Goal: Information Seeking & Learning: Stay updated

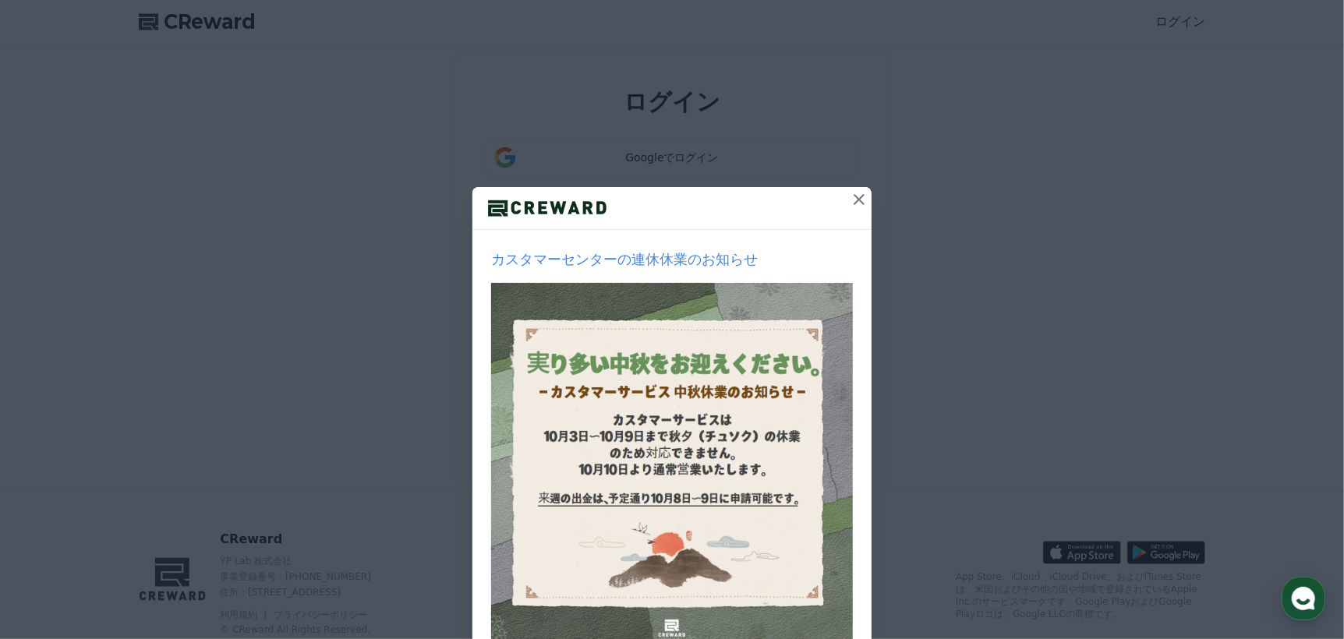
click at [855, 203] on icon at bounding box center [859, 199] width 19 height 19
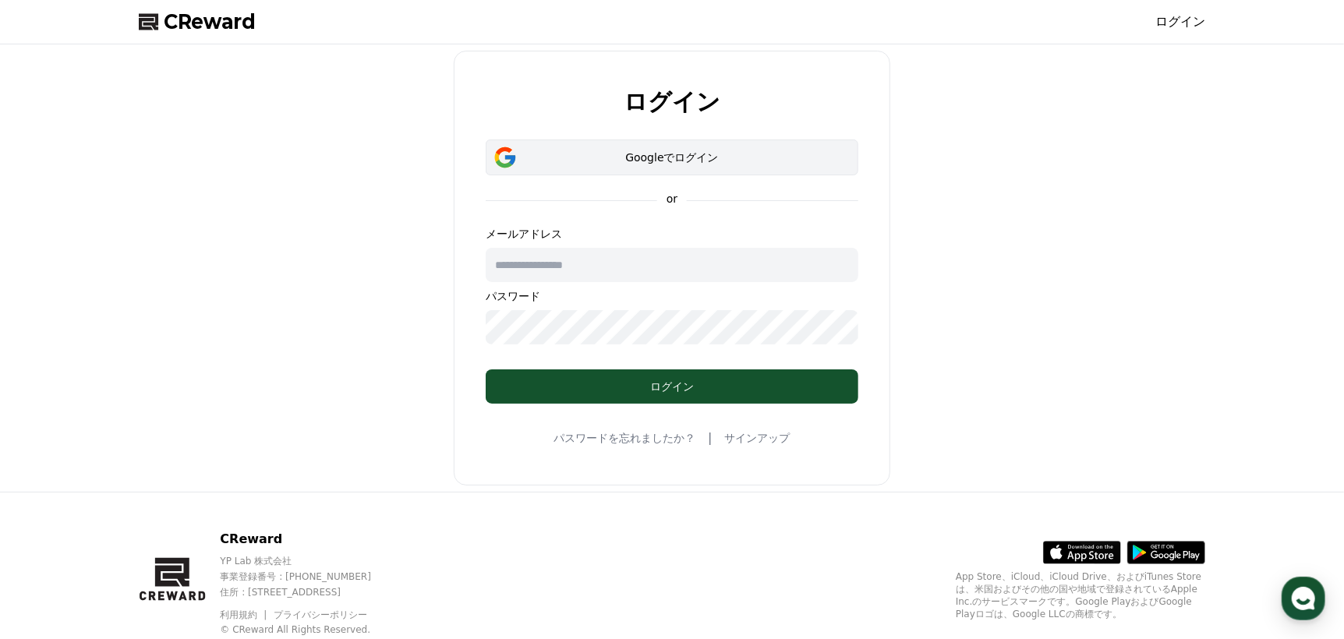
click at [712, 168] on button "Googleでログイン" at bounding box center [672, 158] width 373 height 36
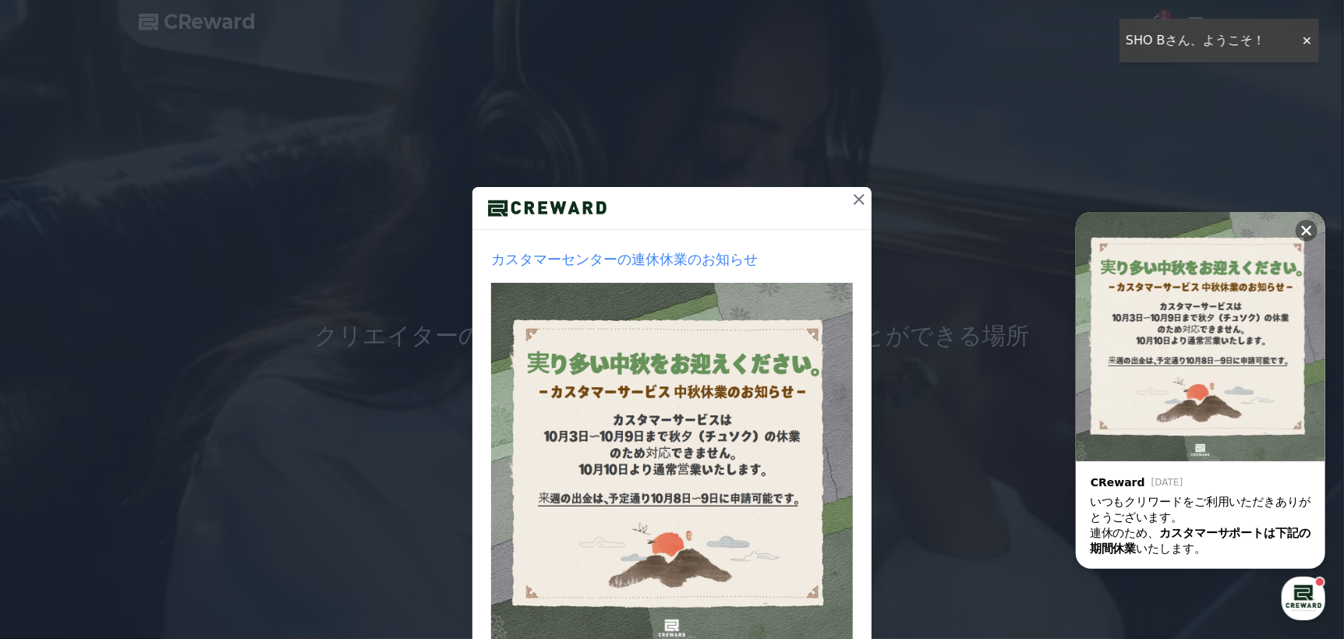
click at [1306, 40] on div "カスタマーセンターの連休休業のお知らせ 1週間見ない 閉じる" at bounding box center [672, 371] width 1344 height 743
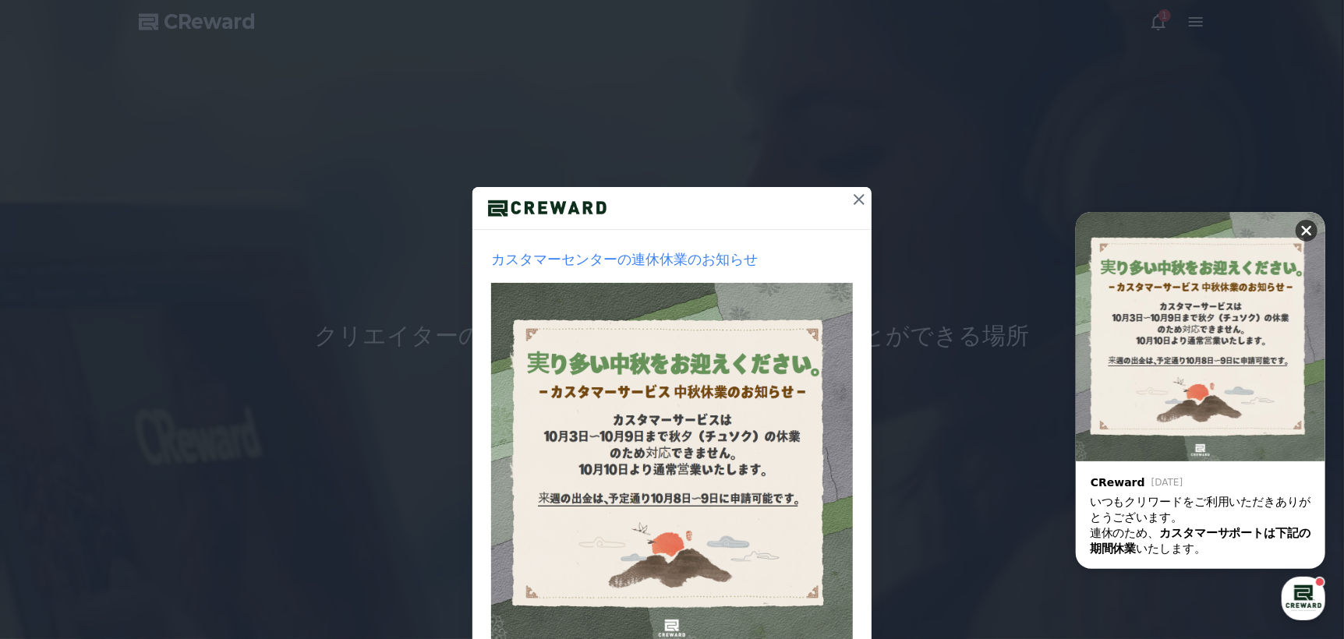
click at [1306, 220] on button at bounding box center [1307, 231] width 22 height 22
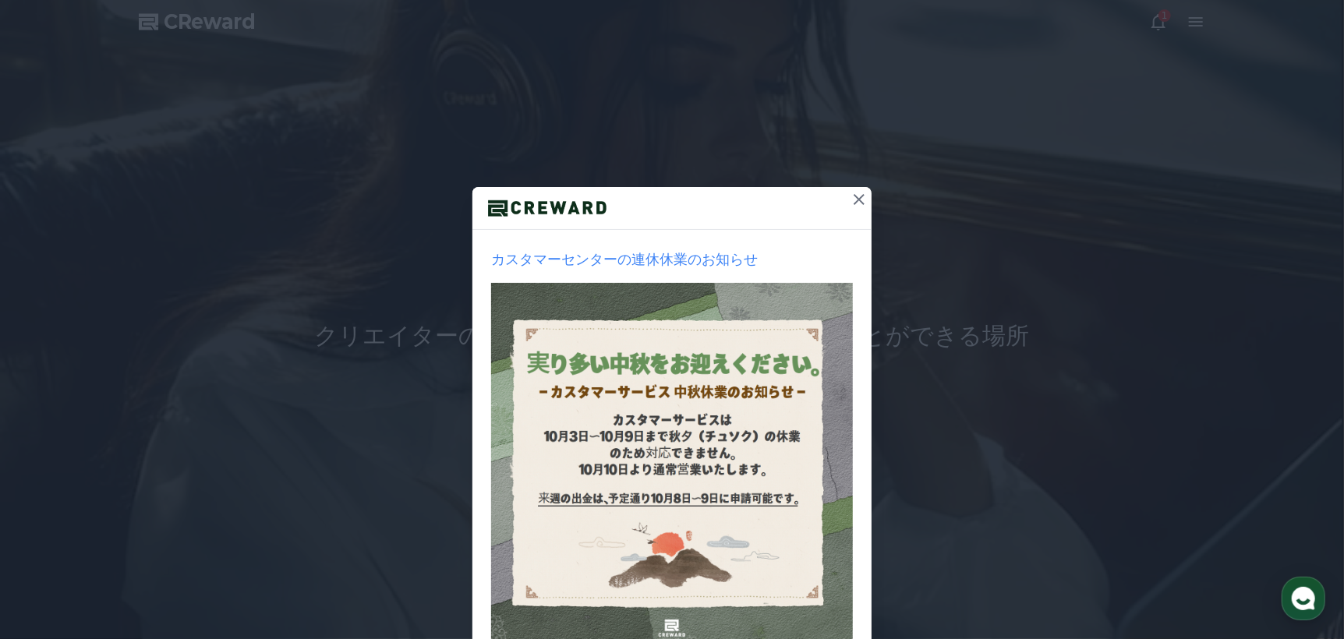
click at [1160, 34] on div "カスタマーセンターの連休休業のお知らせ 1週間見ない 閉じる" at bounding box center [672, 371] width 1344 height 743
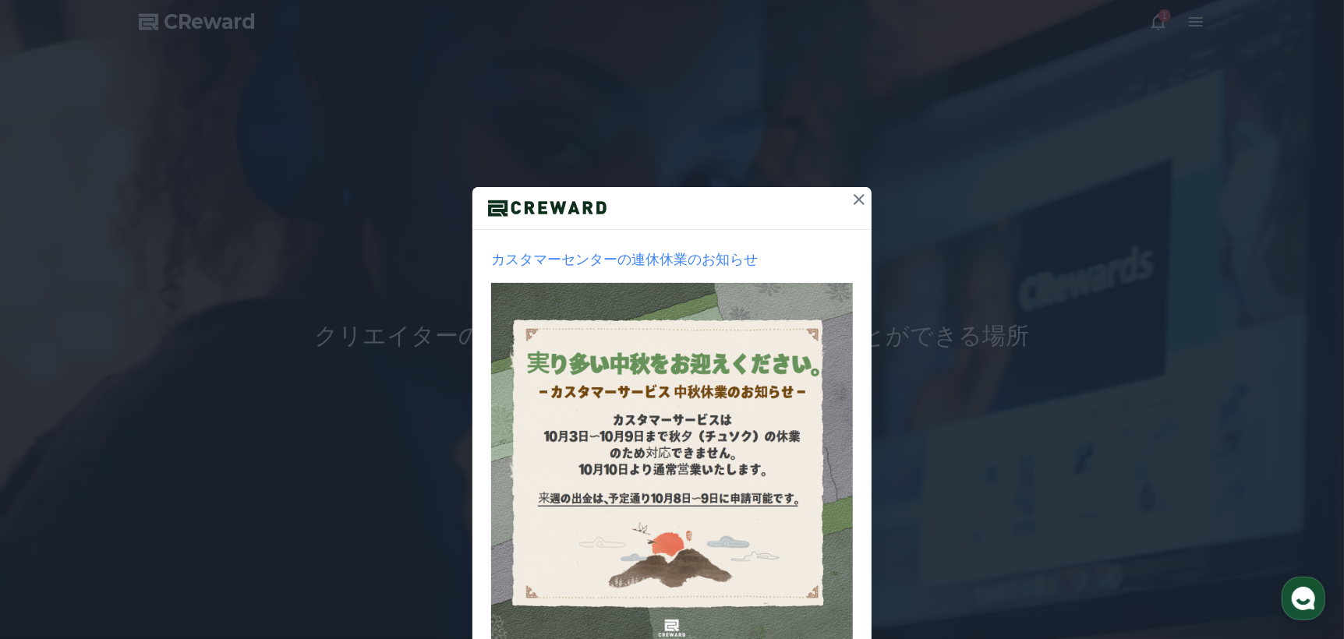
click at [854, 202] on icon at bounding box center [859, 199] width 11 height 11
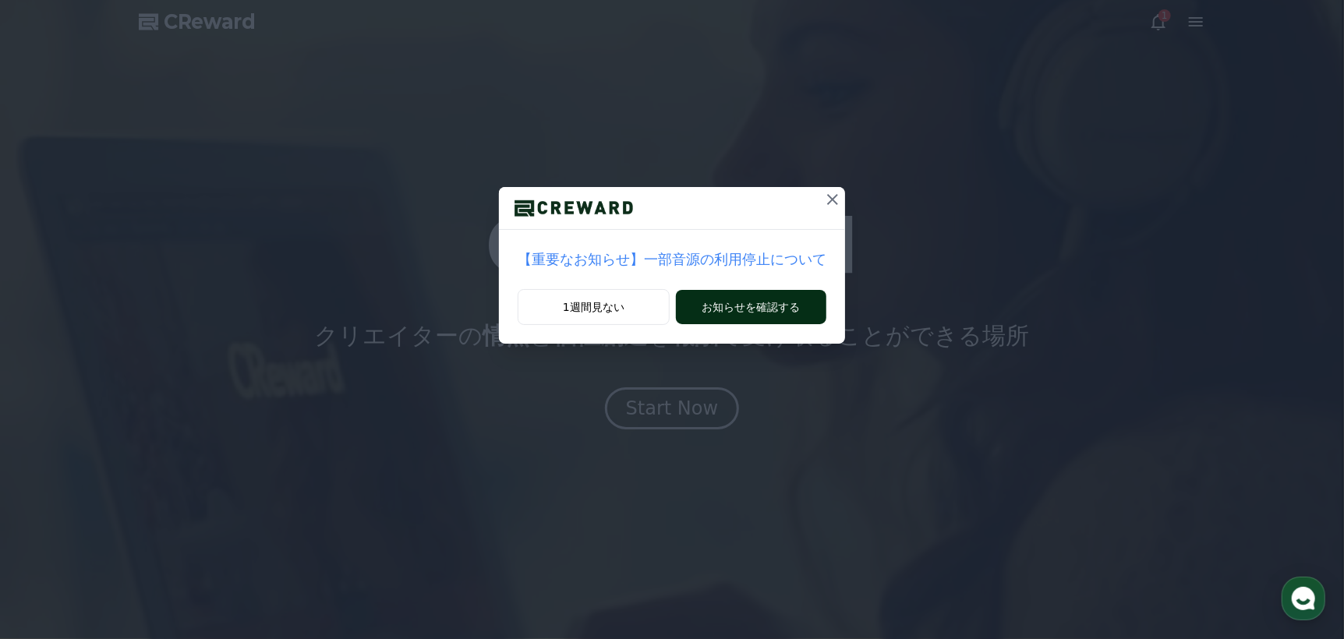
click at [741, 299] on button "お知らせを確認する" at bounding box center [751, 307] width 150 height 34
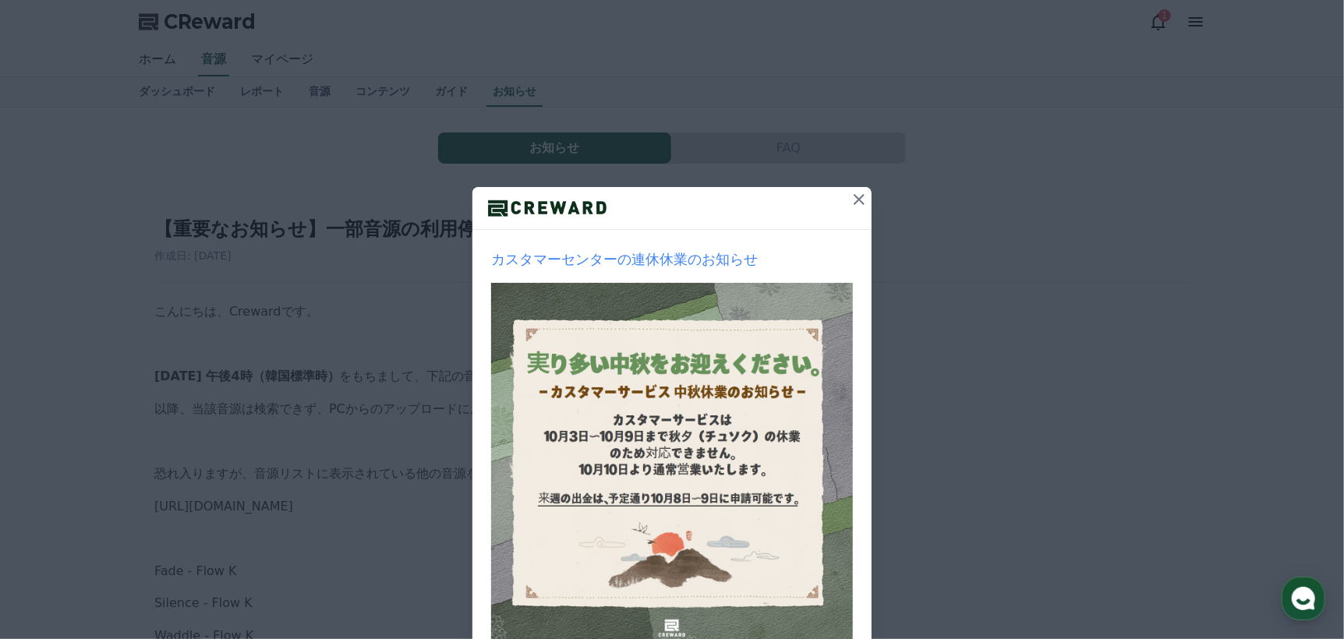
click at [855, 199] on icon at bounding box center [859, 199] width 19 height 19
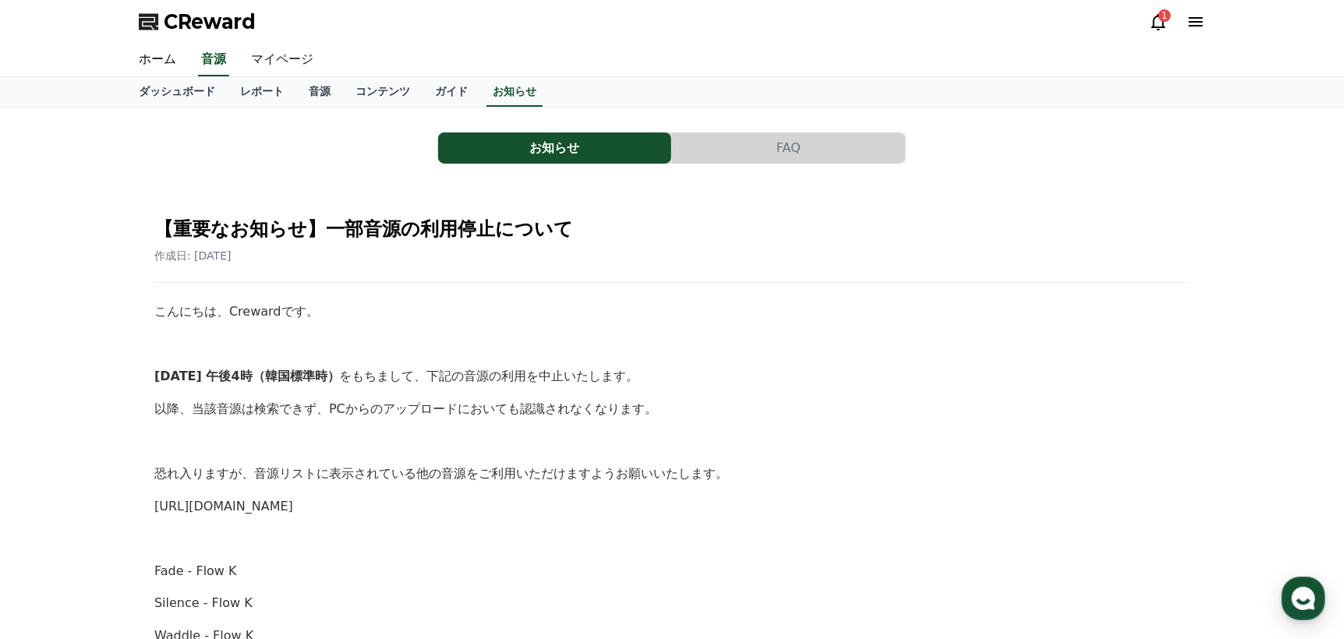
click at [270, 60] on link "マイページ" at bounding box center [282, 60] width 87 height 33
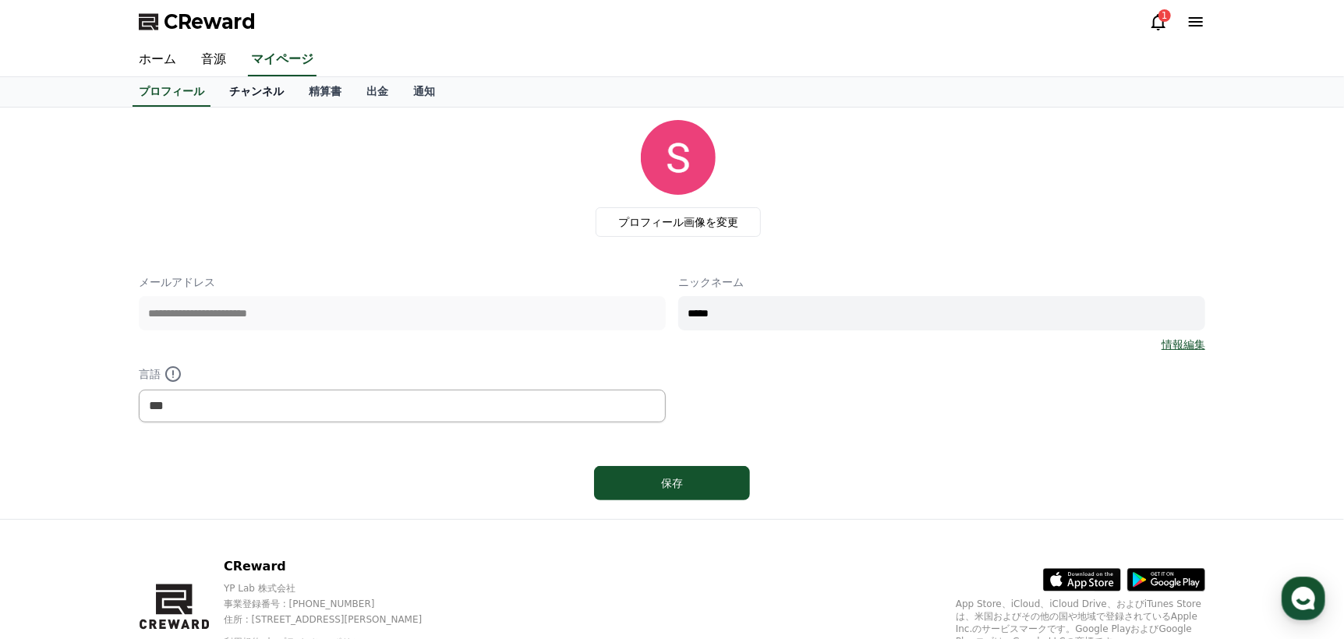
click at [252, 93] on link "チャンネル" at bounding box center [257, 92] width 80 height 30
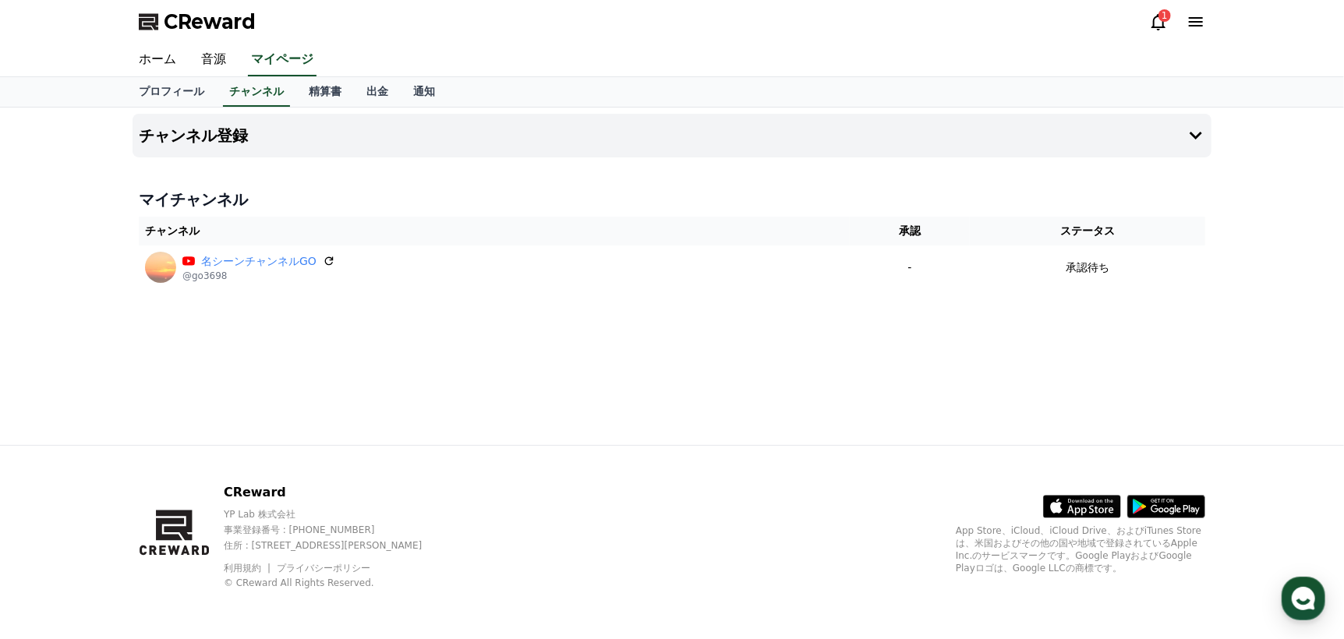
click at [1165, 22] on icon at bounding box center [1158, 21] width 19 height 19
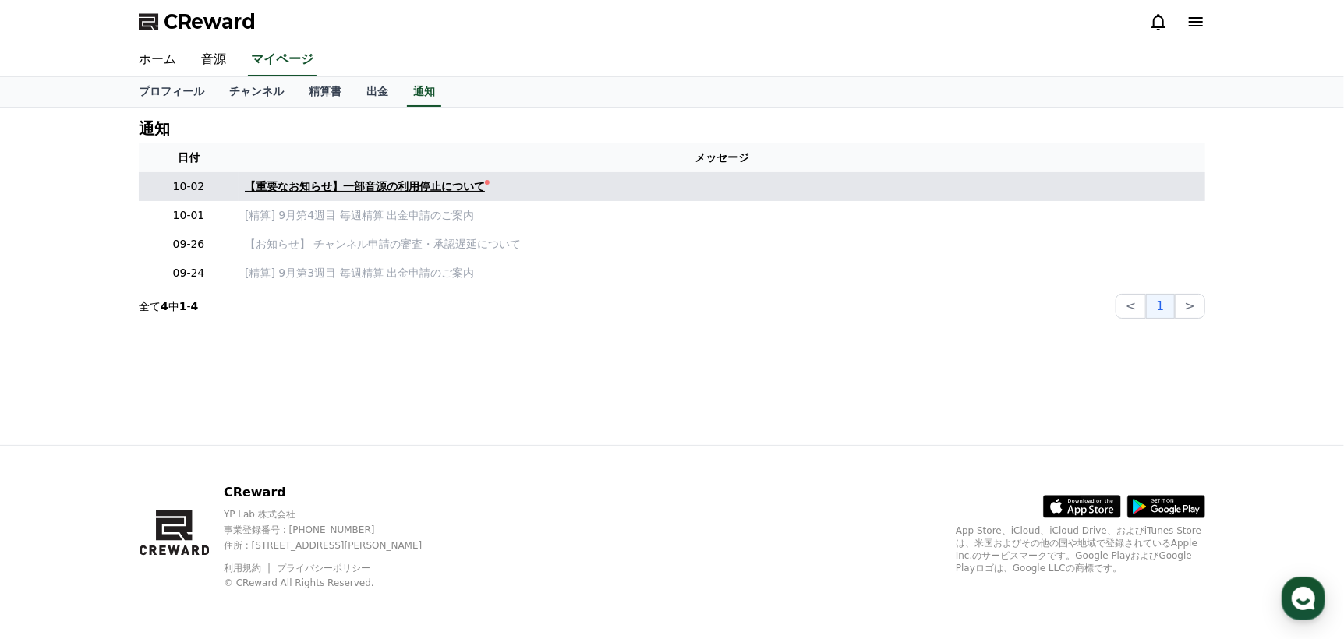
click at [433, 182] on div "【重要なお知らせ】一部音源の利用停止について" at bounding box center [365, 187] width 240 height 16
